Goal: Task Accomplishment & Management: Use online tool/utility

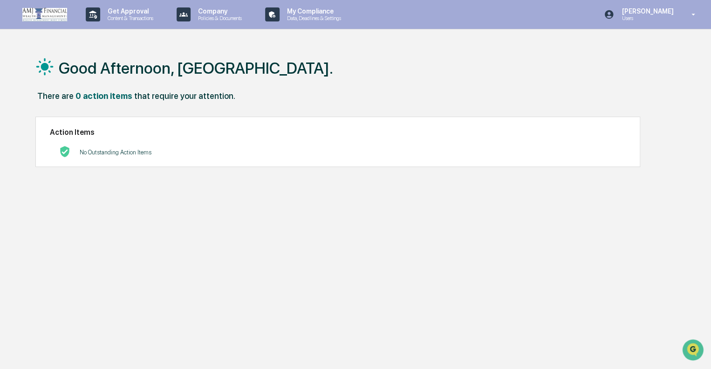
click at [52, 17] on img at bounding box center [44, 15] width 45 height 14
click at [139, 14] on p "Get Approval" at bounding box center [129, 10] width 58 height 7
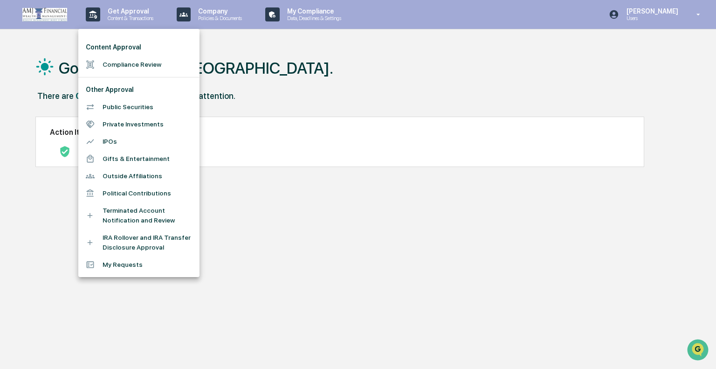
click at [162, 67] on li "Compliance Review" at bounding box center [138, 64] width 121 height 17
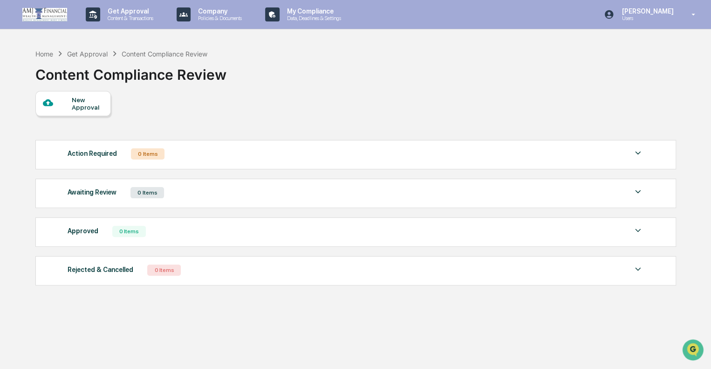
click at [219, 158] on div "Action Required 0 Items" at bounding box center [356, 153] width 576 height 13
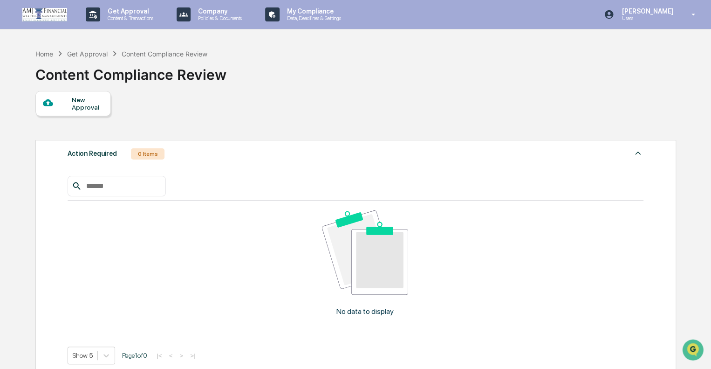
click at [219, 158] on div "Action Required 0 Items" at bounding box center [356, 153] width 576 height 13
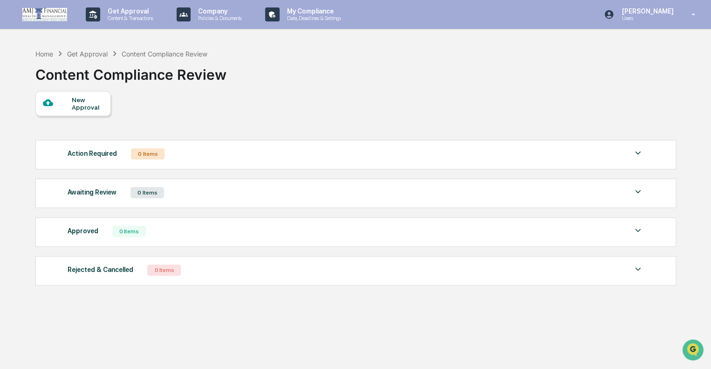
scroll to position [44, 0]
